Goal: Information Seeking & Learning: Learn about a topic

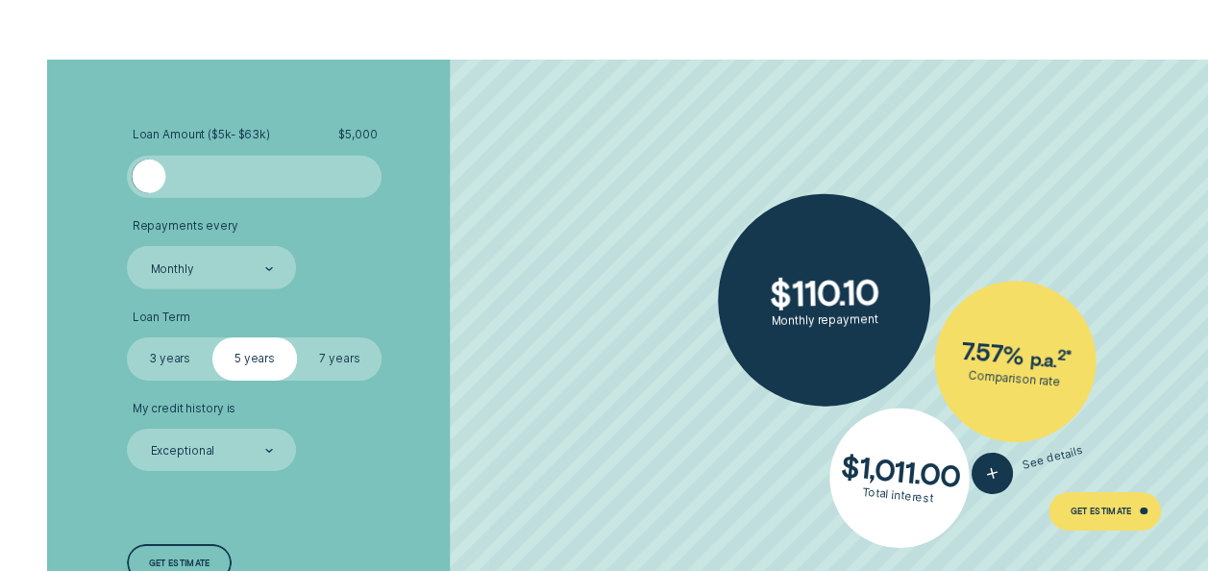
scroll to position [2902, 0]
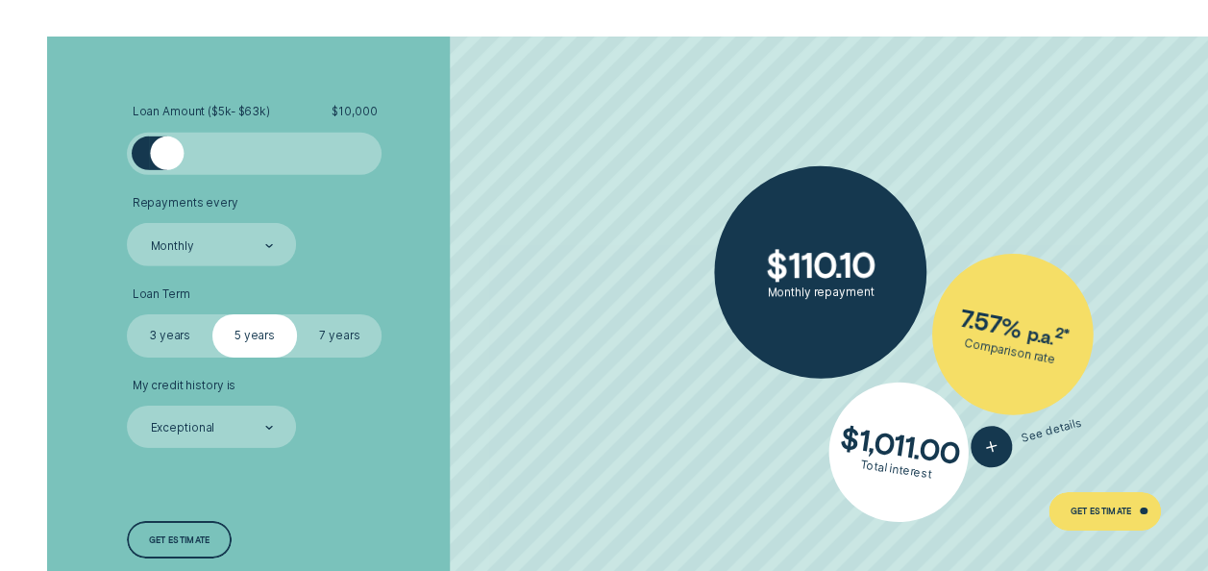
drag, startPoint x: 154, startPoint y: 161, endPoint x: 168, endPoint y: 166, distance: 15.2
click at [168, 166] on div at bounding box center [167, 153] width 34 height 34
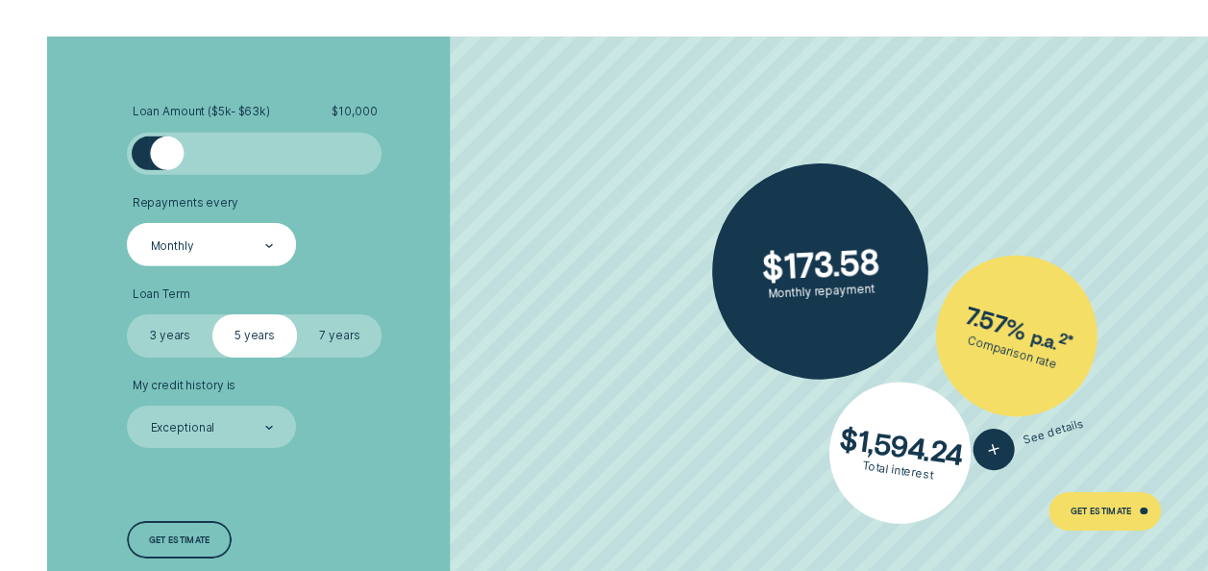
click at [234, 257] on div "Monthly" at bounding box center [211, 244] width 169 height 42
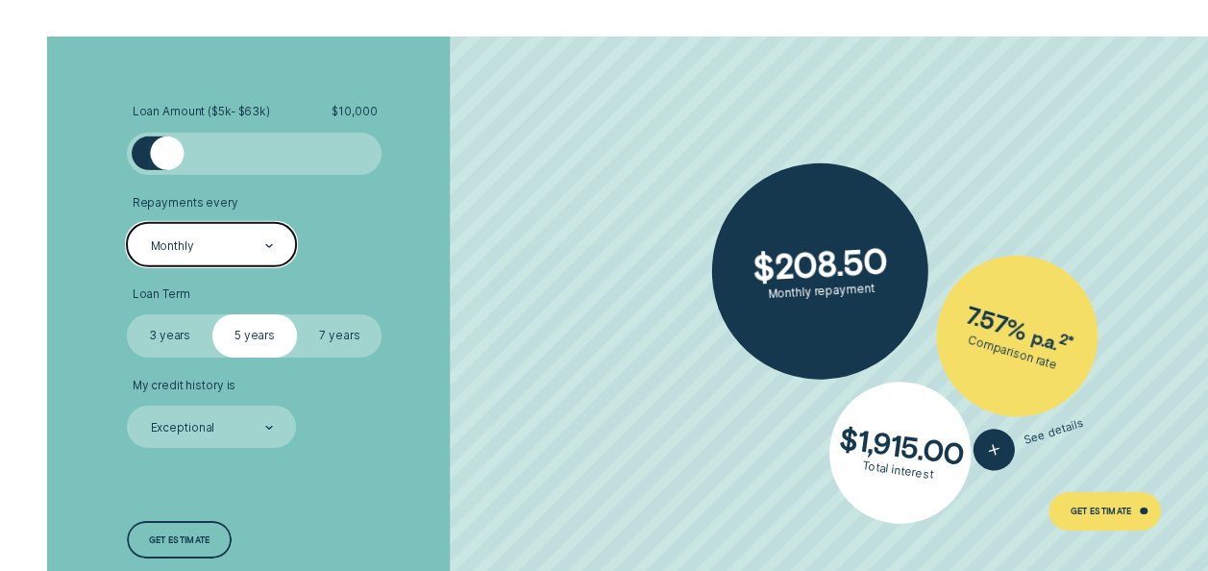
click at [234, 257] on div "Monthly" at bounding box center [211, 244] width 169 height 42
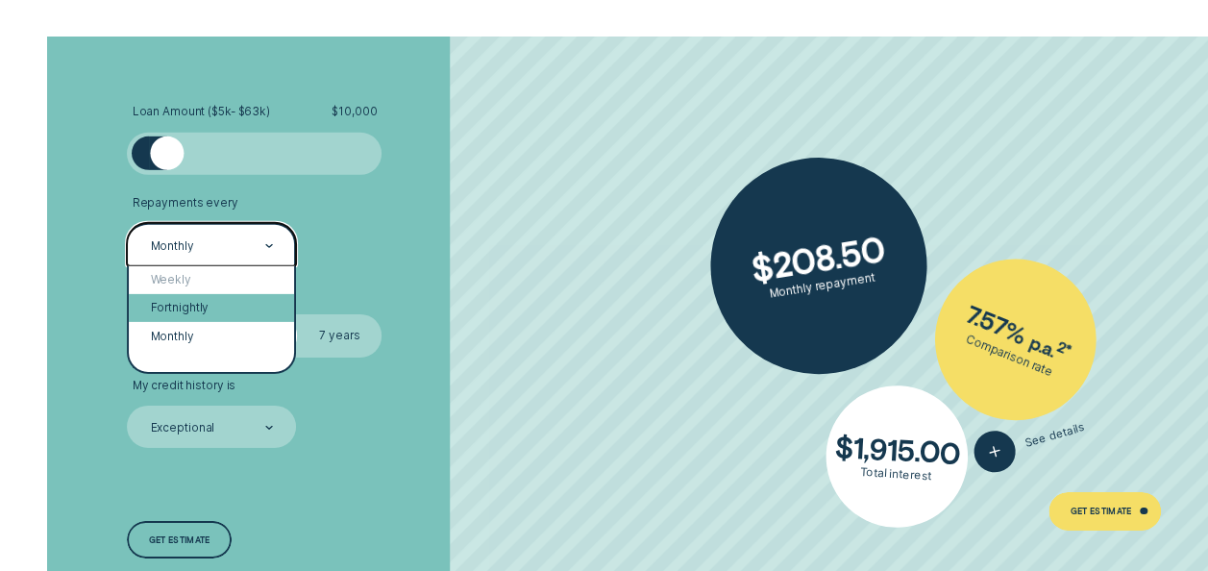
click at [232, 309] on div "Fortnightly" at bounding box center [211, 308] width 165 height 28
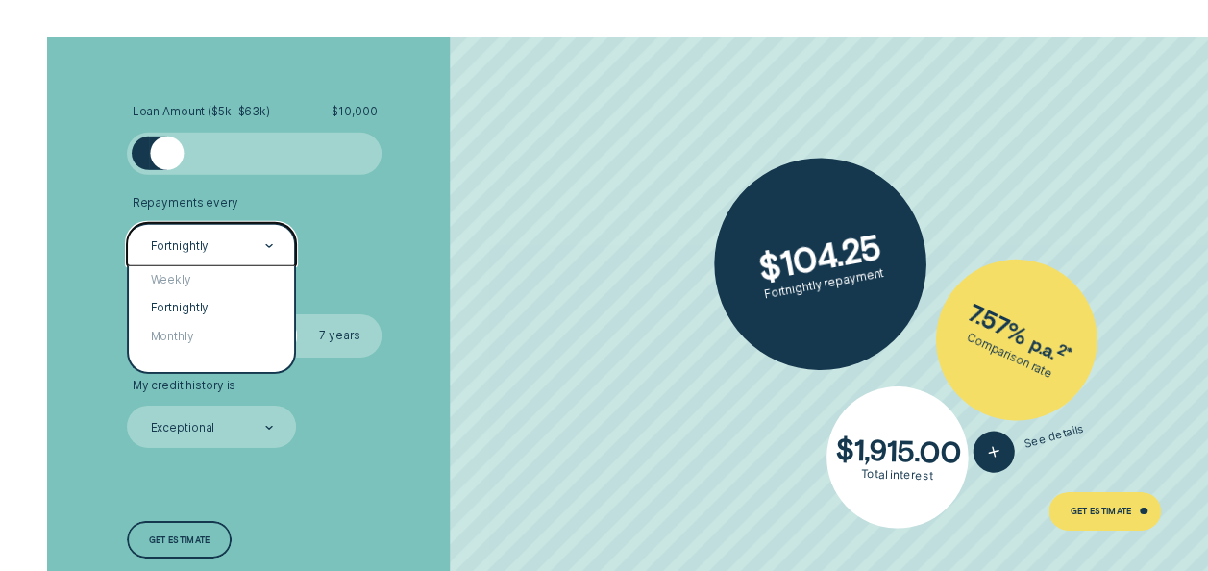
click at [229, 248] on div "Fortnightly" at bounding box center [211, 245] width 125 height 16
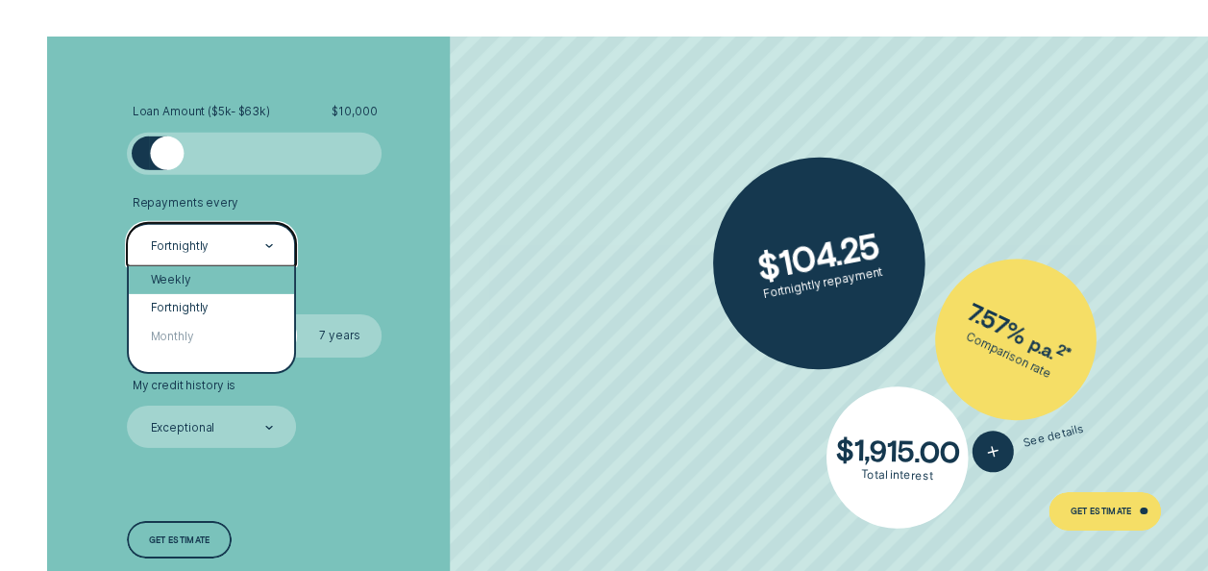
click at [208, 278] on div "Weekly" at bounding box center [211, 280] width 165 height 28
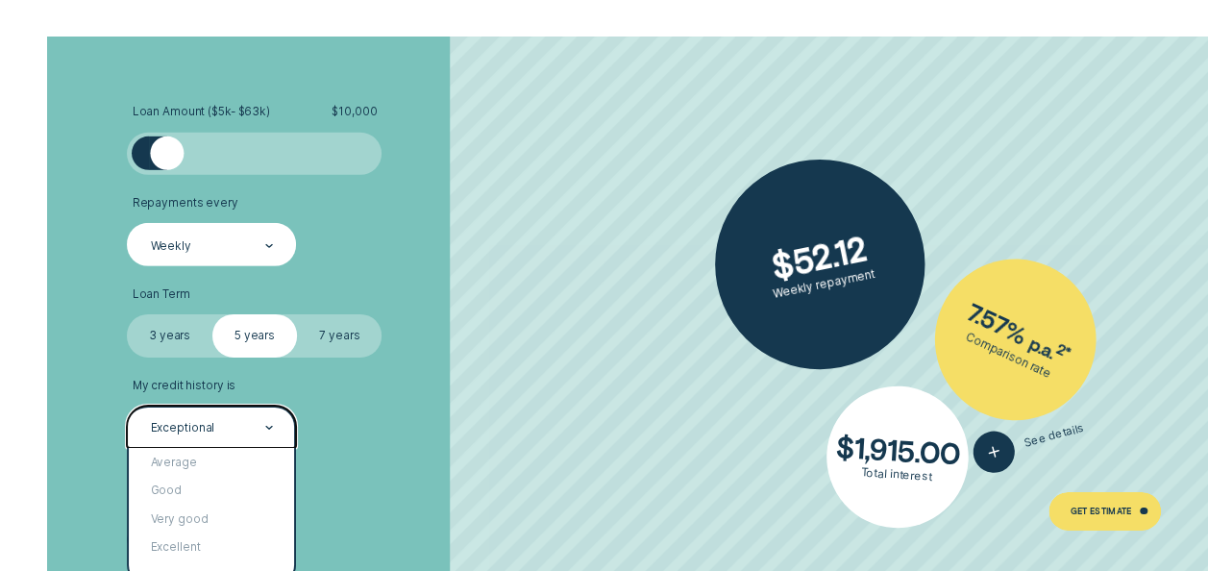
click at [222, 430] on div "Exceptional" at bounding box center [211, 428] width 125 height 16
click at [234, 487] on div "Good" at bounding box center [211, 491] width 165 height 28
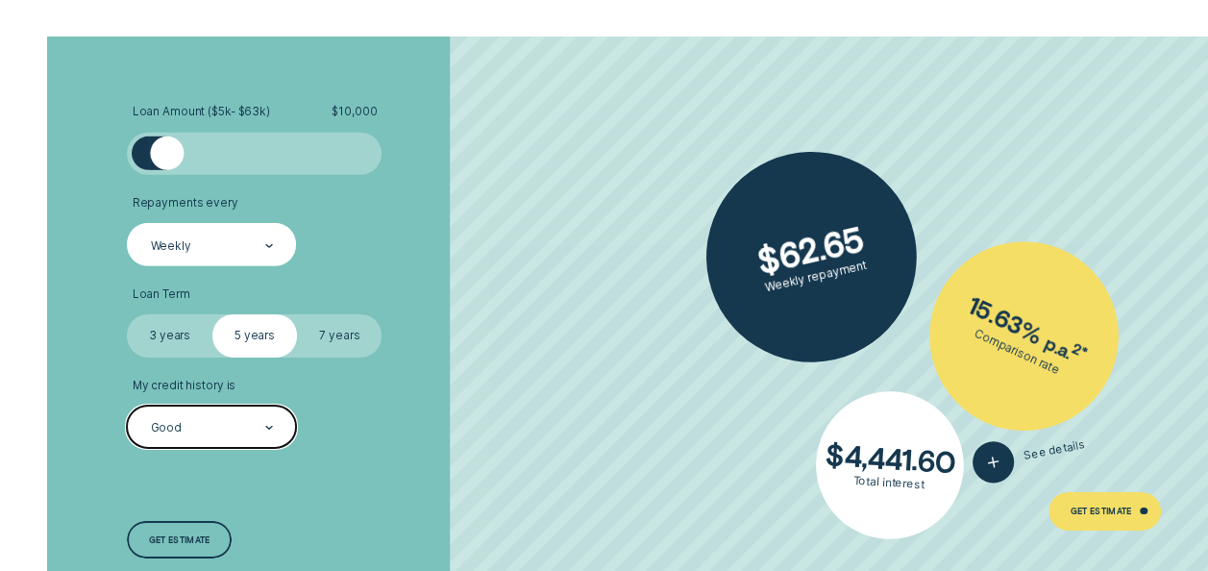
click at [250, 422] on div "Good" at bounding box center [211, 428] width 125 height 16
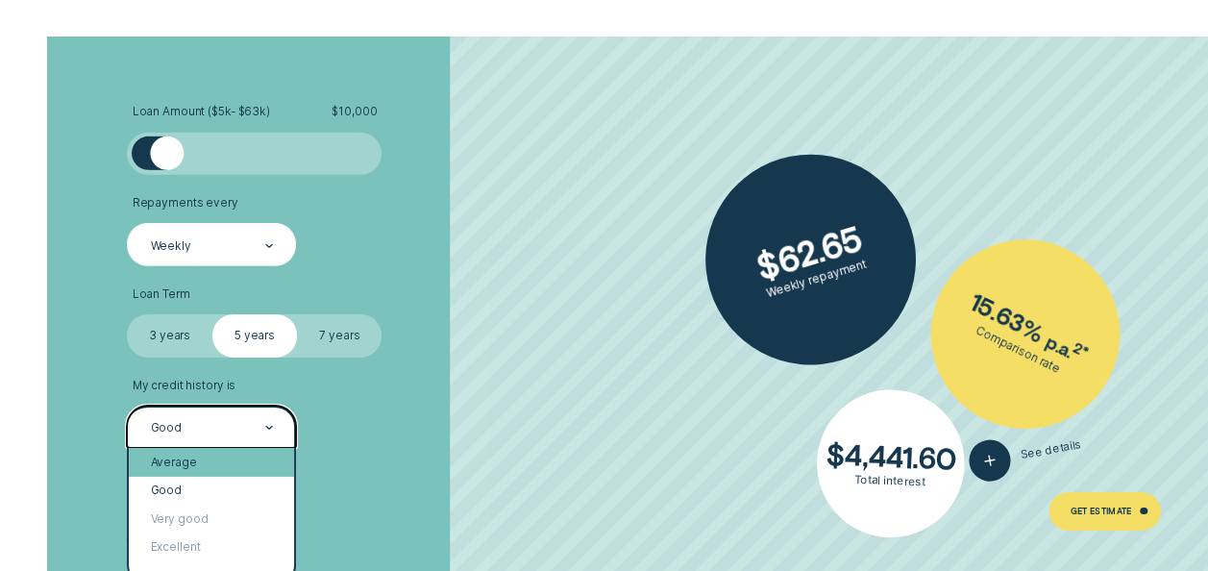
click at [234, 455] on div "Average" at bounding box center [211, 462] width 165 height 28
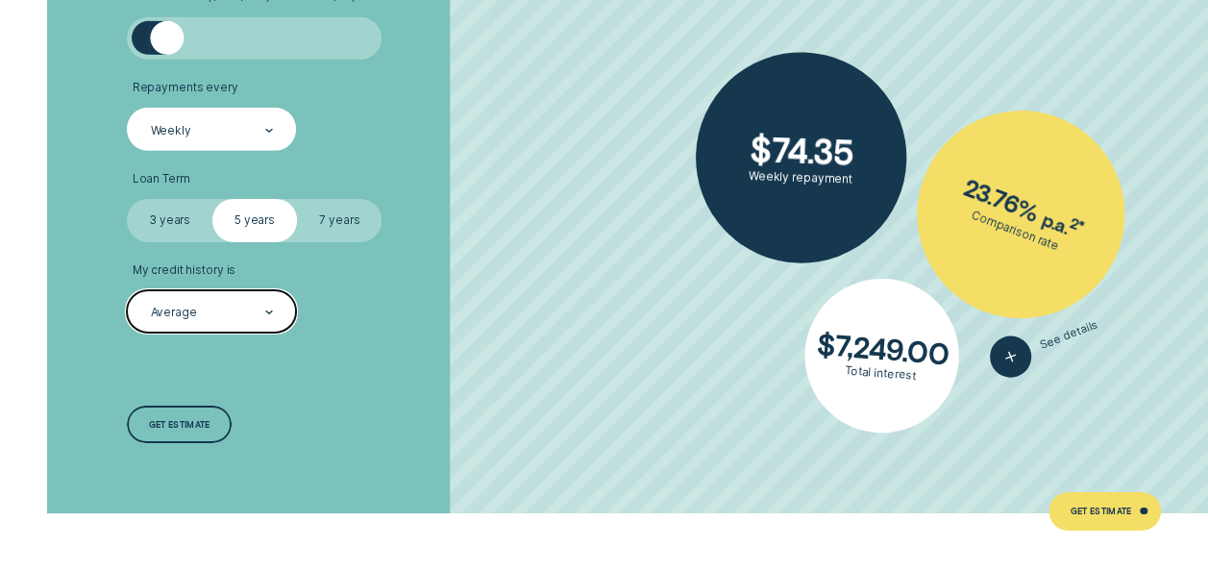
scroll to position [3028, 0]
